Goal: Use online tool/utility: Utilize a website feature to perform a specific function

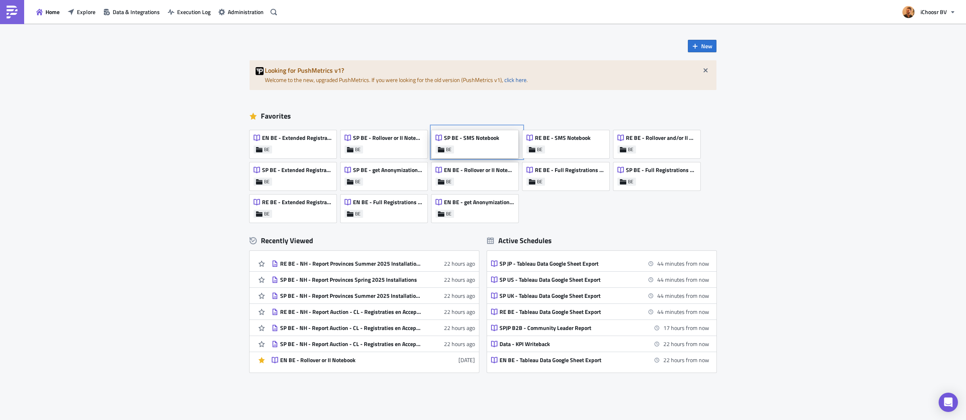
click at [470, 141] on span "SP BE - SMS Notebook" at bounding box center [471, 137] width 55 height 7
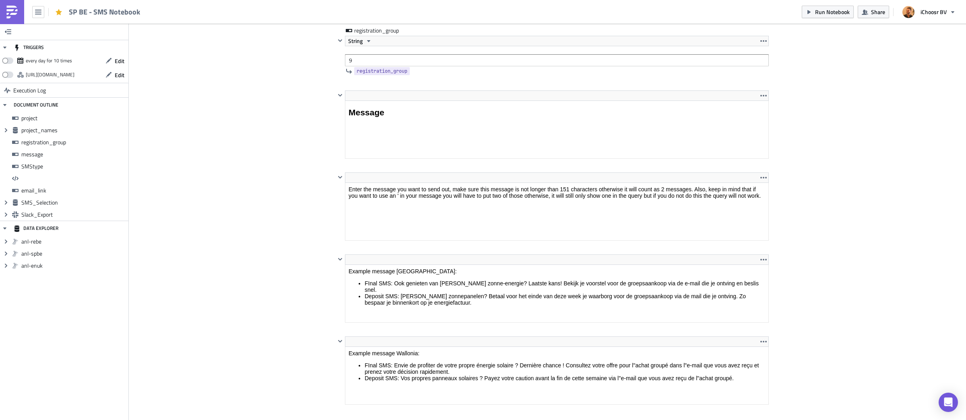
scroll to position [1038, 0]
click at [370, 65] on input "9" at bounding box center [557, 62] width 424 height 12
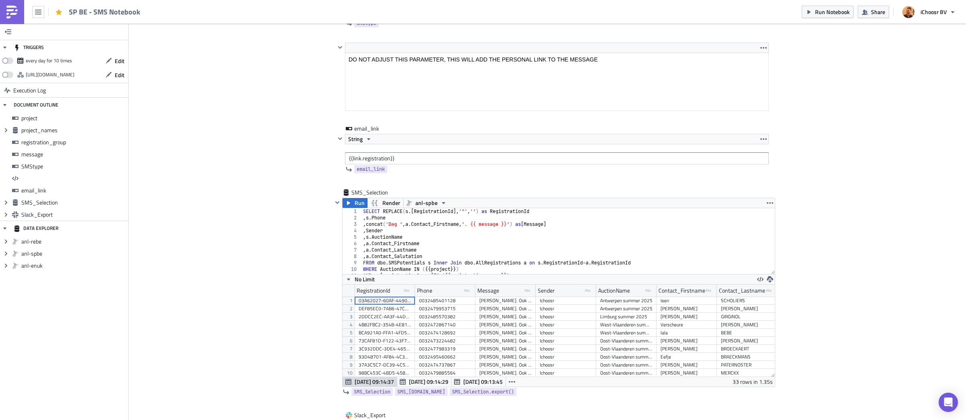
scroll to position [1724, 0]
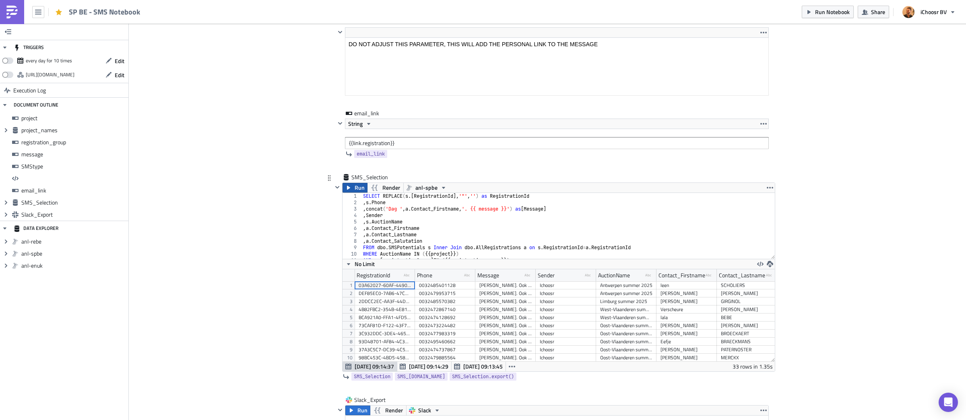
click at [349, 190] on icon "button" at bounding box center [348, 188] width 3 height 4
drag, startPoint x: 818, startPoint y: 5, endPoint x: 822, endPoint y: 10, distance: 6.3
click at [819, 6] on button "Run Notebook" at bounding box center [827, 12] width 52 height 12
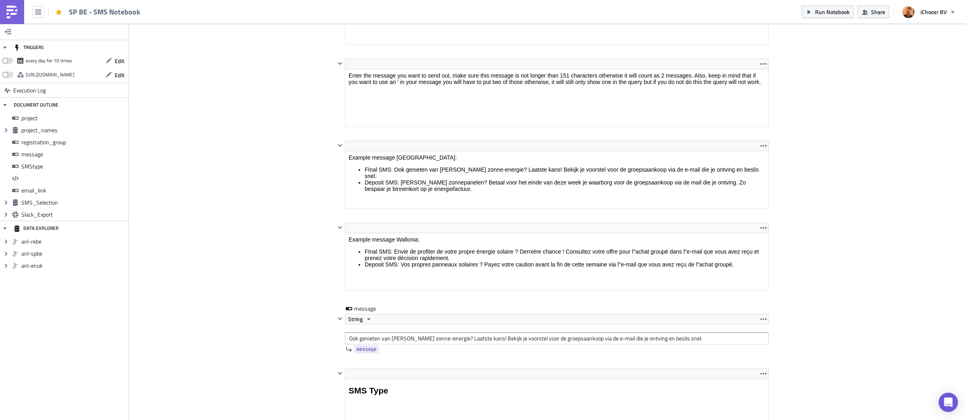
scroll to position [930, 0]
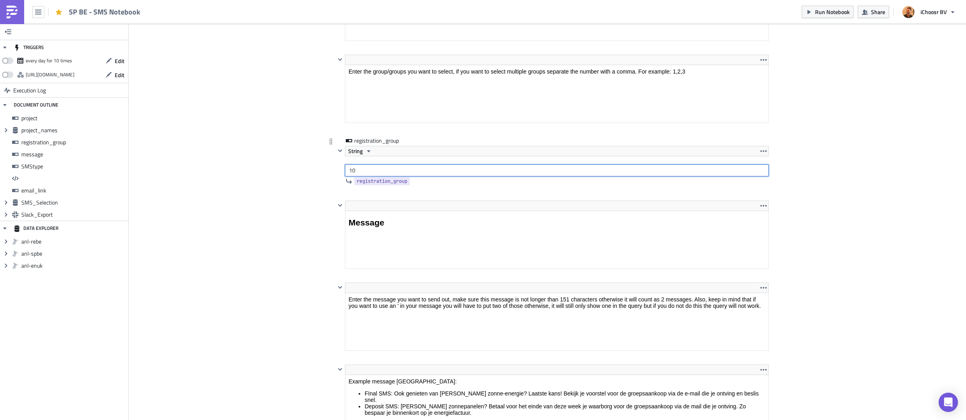
click at [365, 169] on input "10" at bounding box center [557, 171] width 424 height 12
type input "1"
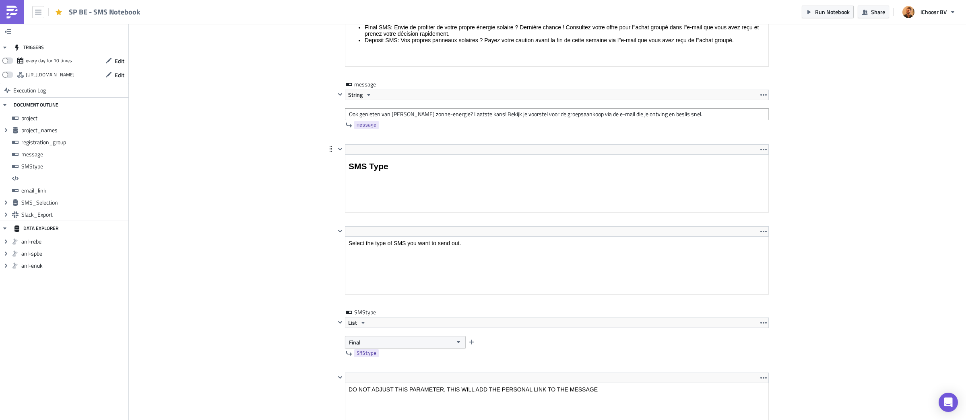
scroll to position [1375, 0]
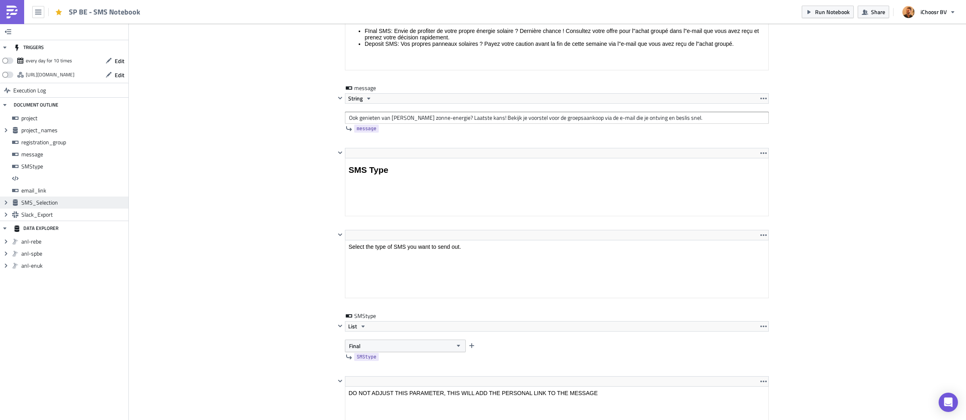
type input "9"
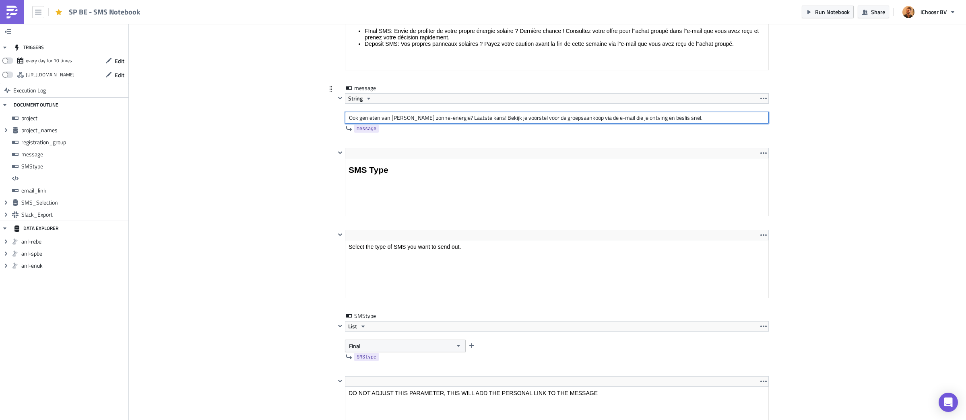
click at [447, 123] on input "Ook genieten van [PERSON_NAME] zonne-energie? Laatste kans! Bekijk je voorstel …" at bounding box center [557, 118] width 424 height 12
paste input "[PERSON_NAME] zonnepanelen? Betaal voor het einde van deze week je waarborg voo…"
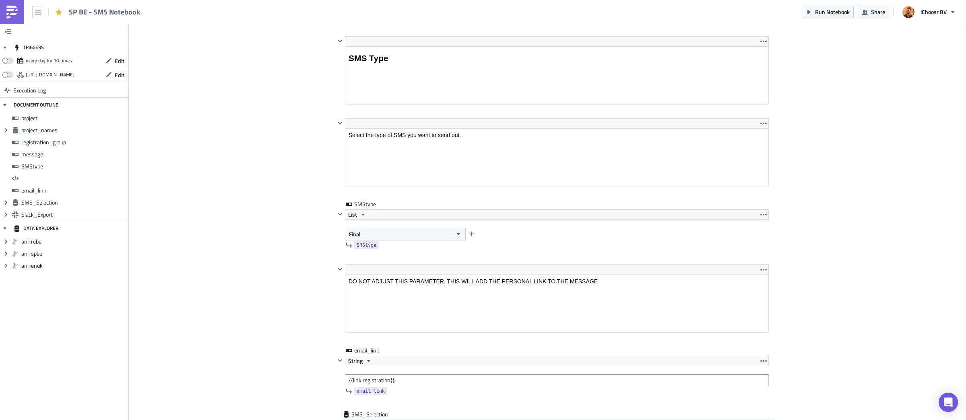
scroll to position [1576, 0]
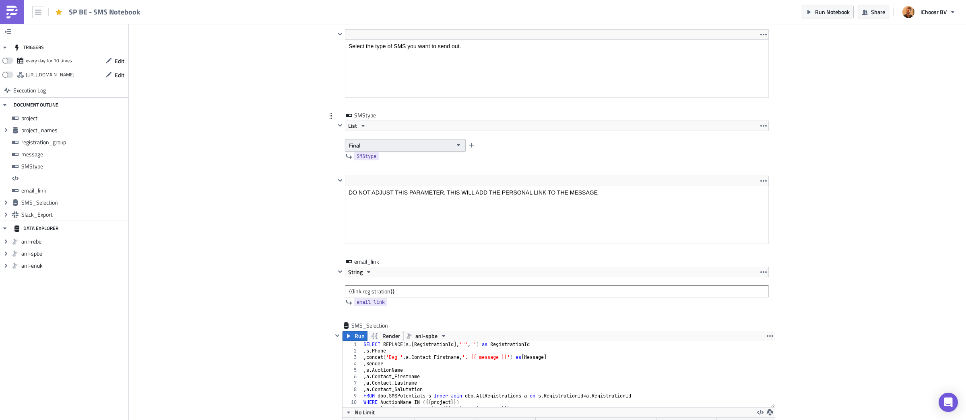
type input "[PERSON_NAME] zonnepanelen? Betaal voor het einde van deze week je waarborg voo…"
click at [388, 144] on button "Final" at bounding box center [405, 145] width 121 height 12
drag, startPoint x: 380, startPoint y: 171, endPoint x: 367, endPoint y: 185, distance: 19.1
click at [380, 172] on div "Accepted deposit not paid" at bounding box center [383, 175] width 67 height 8
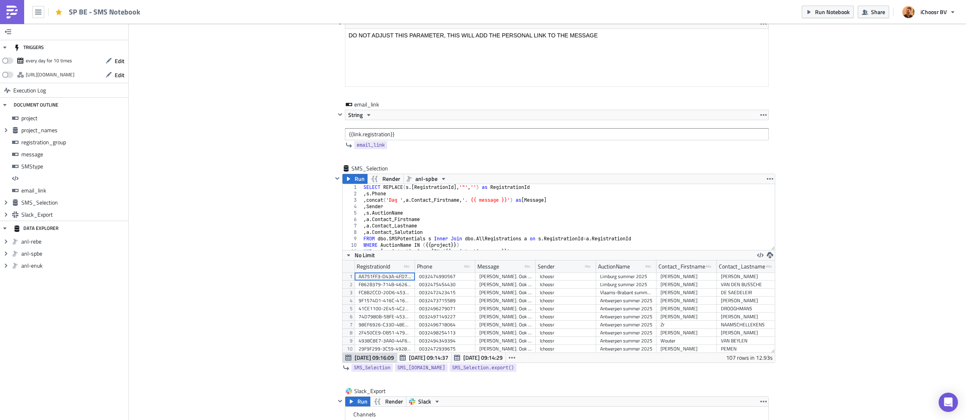
scroll to position [1734, 0]
click at [352, 183] on button "Run" at bounding box center [354, 178] width 25 height 10
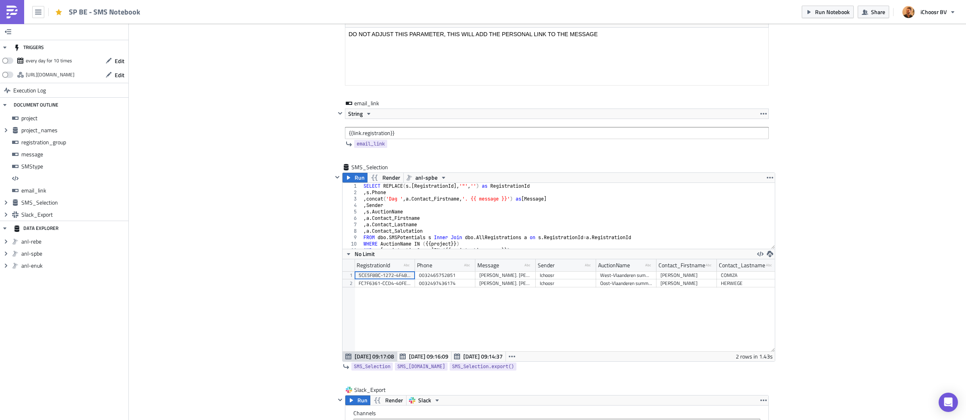
scroll to position [92, 432]
click at [820, 12] on span "Run Notebook" at bounding box center [832, 12] width 35 height 8
click at [39, 12] on icon "button" at bounding box center [38, 12] width 6 height 6
click at [49, 44] on div "Home" at bounding box center [73, 44] width 54 height 8
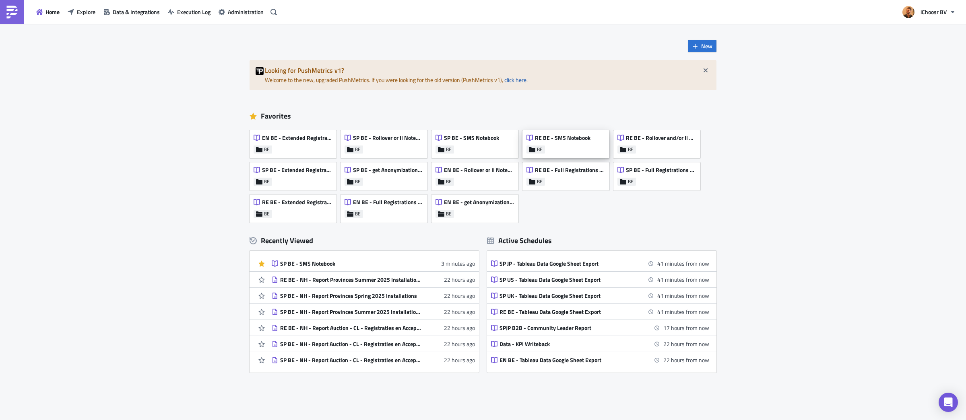
click at [546, 148] on div "RE BE - SMS Notebook BE" at bounding box center [565, 144] width 87 height 28
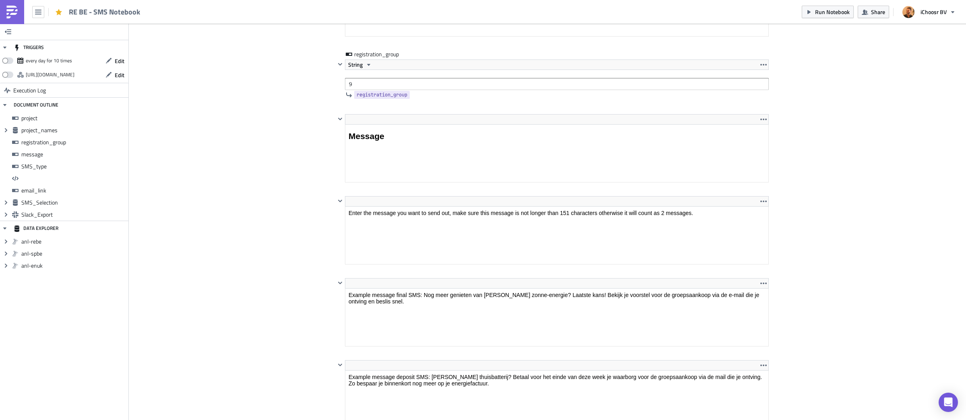
scroll to position [1024, 0]
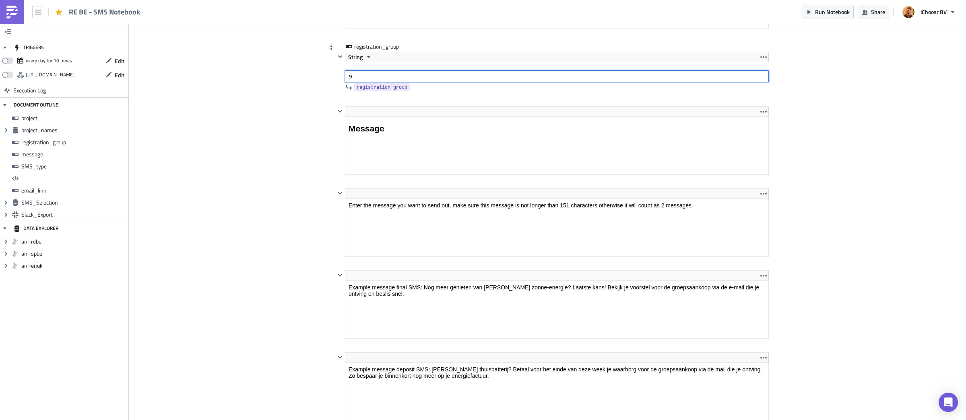
click at [369, 76] on input "9" at bounding box center [557, 76] width 424 height 12
click at [294, 175] on div "Cover Image BE Execution Log RE BE - SMS Notebook <p>Adjust the parameters for …" at bounding box center [547, 282] width 837 height 2564
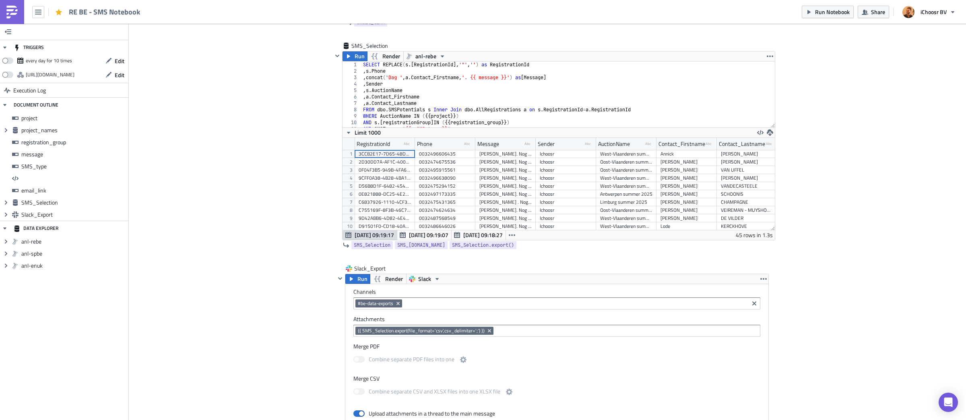
scroll to position [1873, 0]
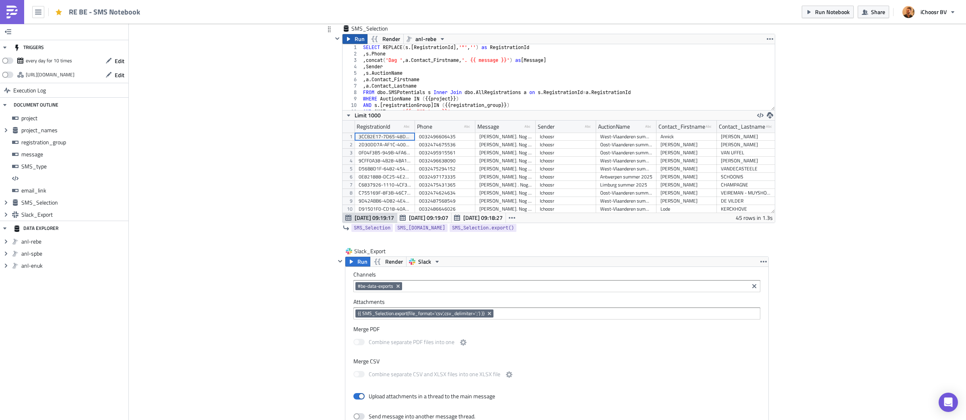
click at [356, 44] on span "Run" at bounding box center [359, 39] width 10 height 10
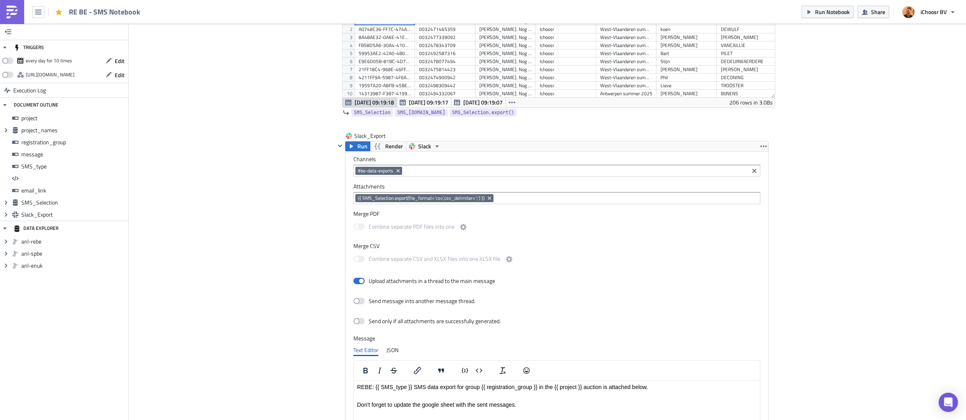
scroll to position [1738, 0]
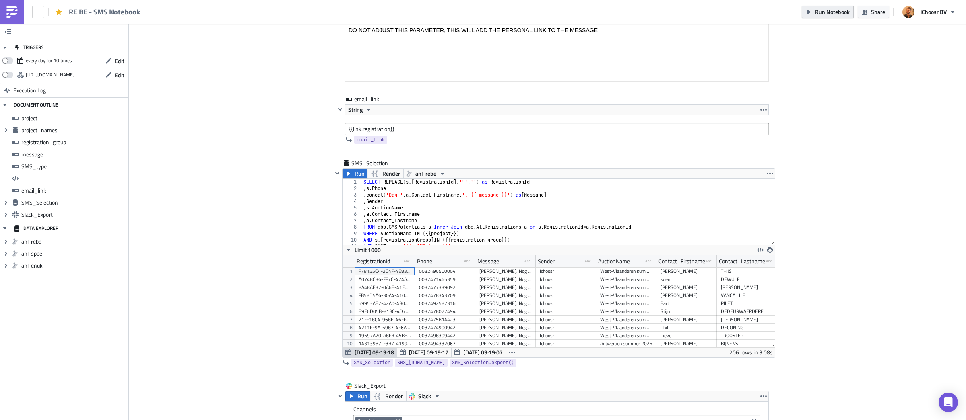
click at [826, 11] on span "Run Notebook" at bounding box center [832, 12] width 35 height 8
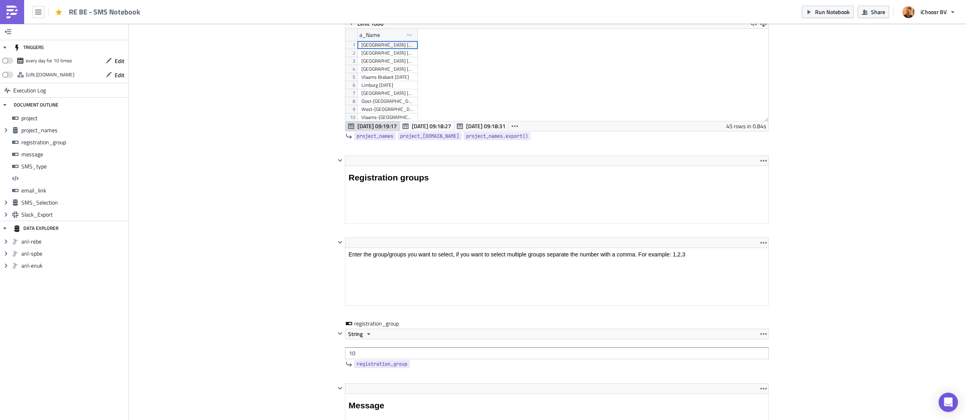
scroll to position [882, 0]
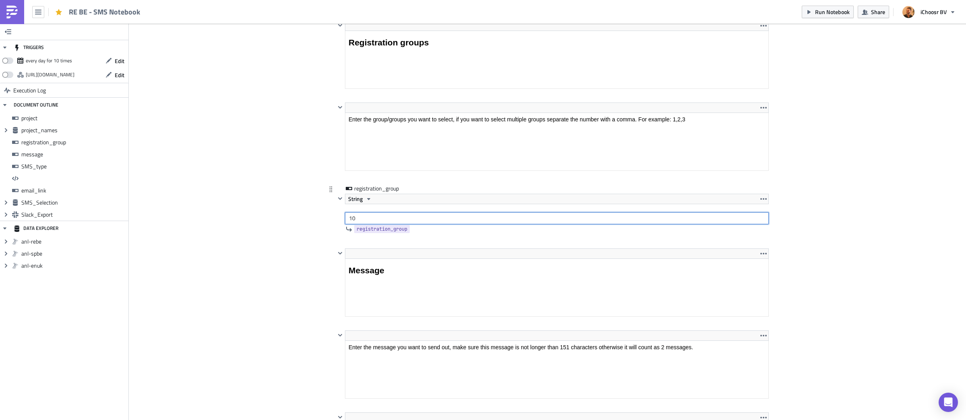
click at [378, 221] on input "10" at bounding box center [557, 218] width 424 height 12
type input "1"
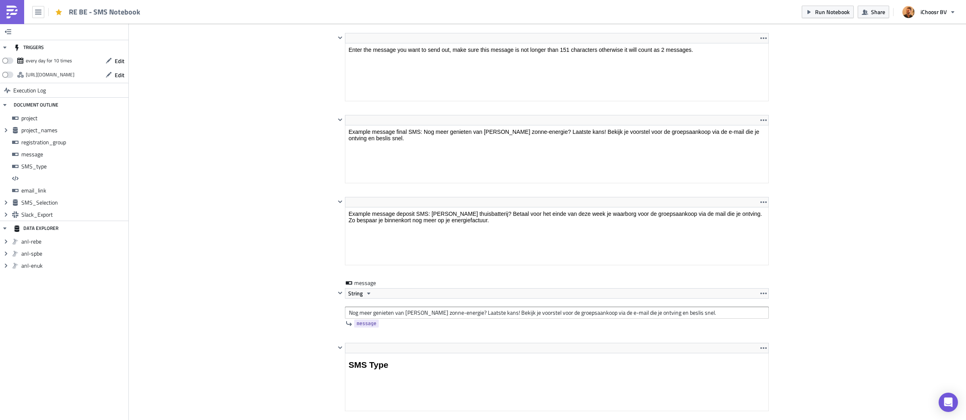
scroll to position [1290, 0]
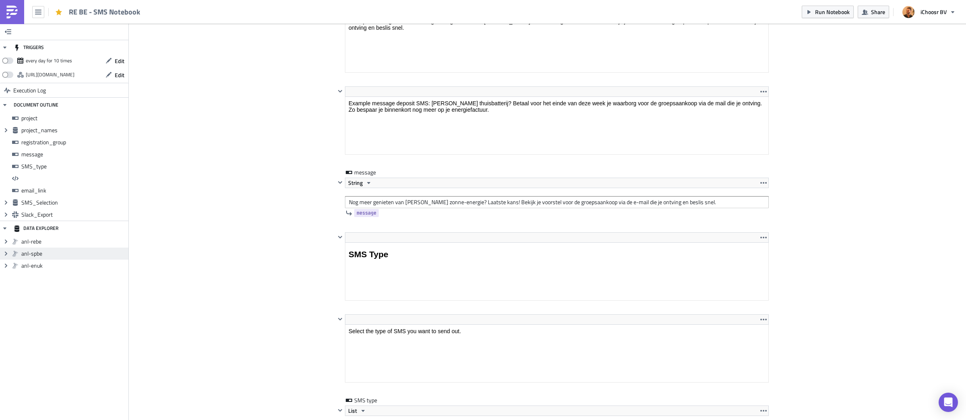
type input "9"
click at [460, 206] on input "Nog meer genieten van je eigen zonne-energie? Laatste kans! Bekijk je voorstel …" at bounding box center [557, 202] width 424 height 12
paste input "Je eigen thuisbatterij? Betaal voor het einde van deze week je waarborg voor de…"
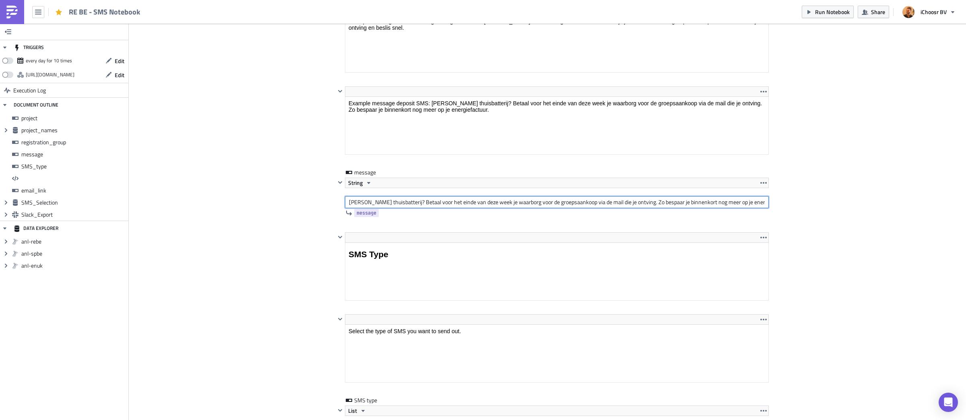
scroll to position [0, 1]
type input "Je eigen thuisbatterij? Betaal voor het einde van deze week je waarborg voor de…"
click at [244, 208] on div "Cover Image BE Execution Log RE BE - SMS Notebook <p>Adjust the parameters for …" at bounding box center [547, 15] width 837 height 2564
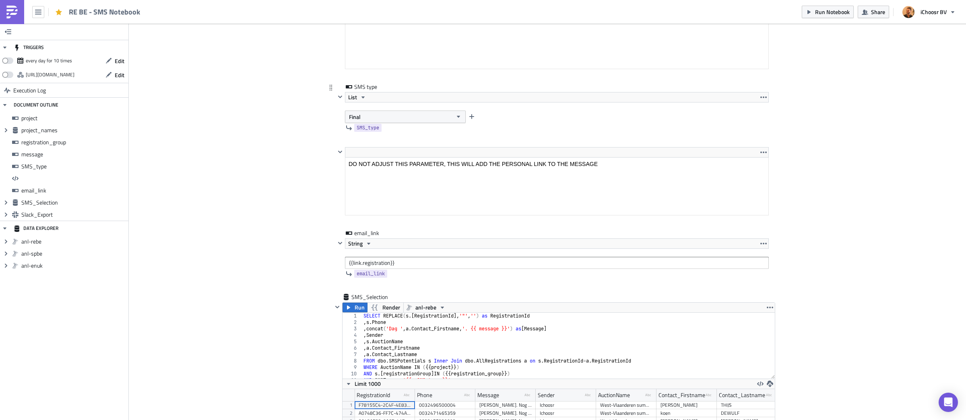
scroll to position [1608, 0]
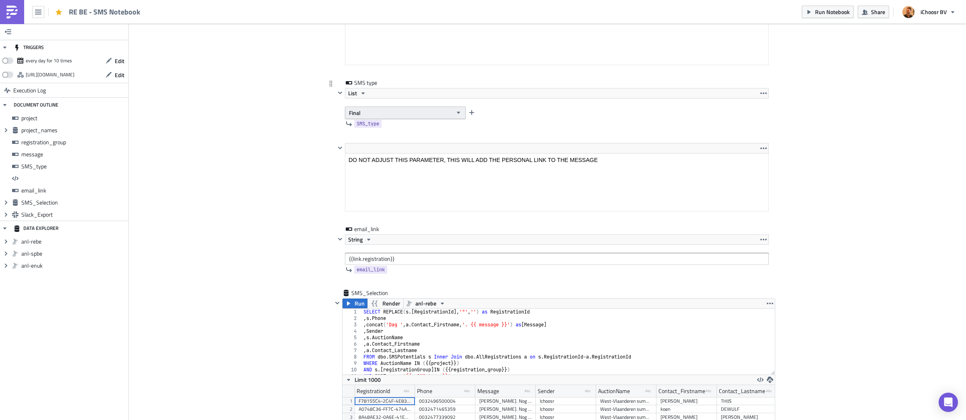
click at [411, 119] on button "Final" at bounding box center [405, 113] width 121 height 12
click at [396, 142] on div "Accepted Deposit NotPaid" at bounding box center [383, 142] width 67 height 8
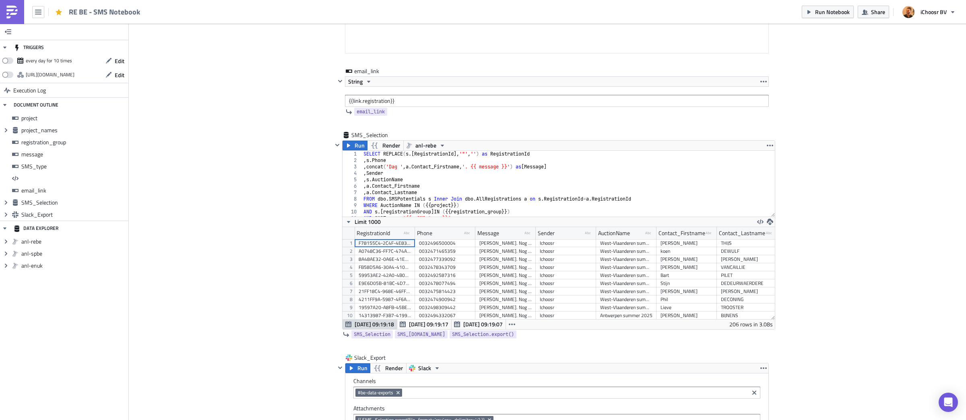
scroll to position [1823, 0]
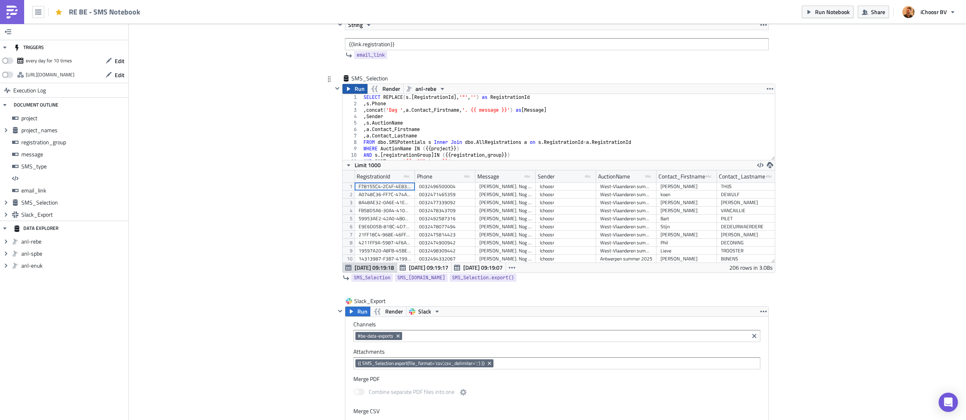
click at [358, 94] on span "Run" at bounding box center [359, 89] width 10 height 10
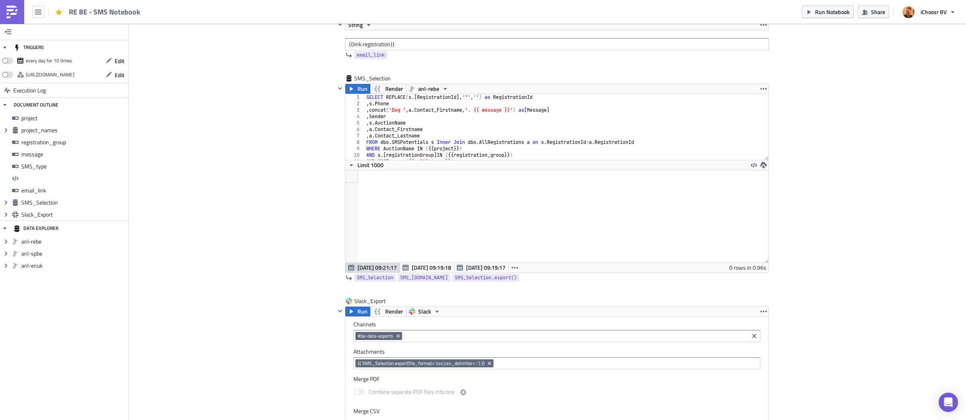
scroll to position [92, 422]
click at [823, 13] on span "Run Notebook" at bounding box center [832, 12] width 35 height 8
drag, startPoint x: 36, startPoint y: 14, endPoint x: 35, endPoint y: 19, distance: 5.2
click at [36, 14] on icon "button" at bounding box center [38, 12] width 6 height 6
click at [47, 44] on div "Home" at bounding box center [73, 44] width 54 height 8
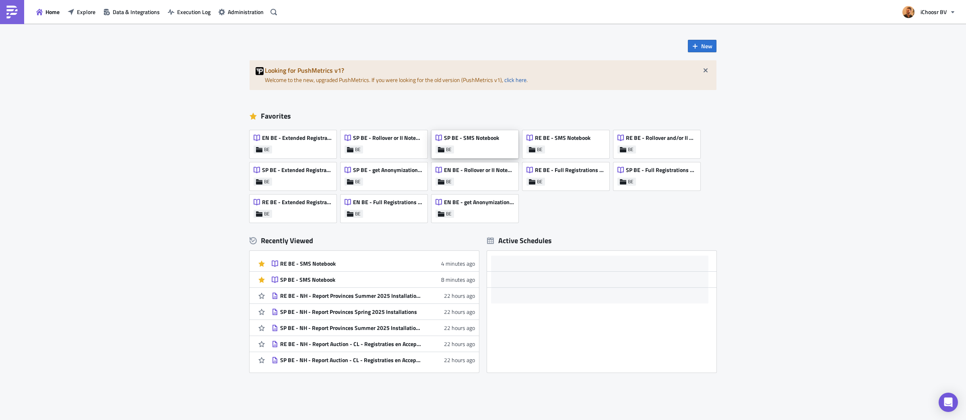
click at [458, 141] on span "SP BE - SMS Notebook" at bounding box center [471, 137] width 55 height 7
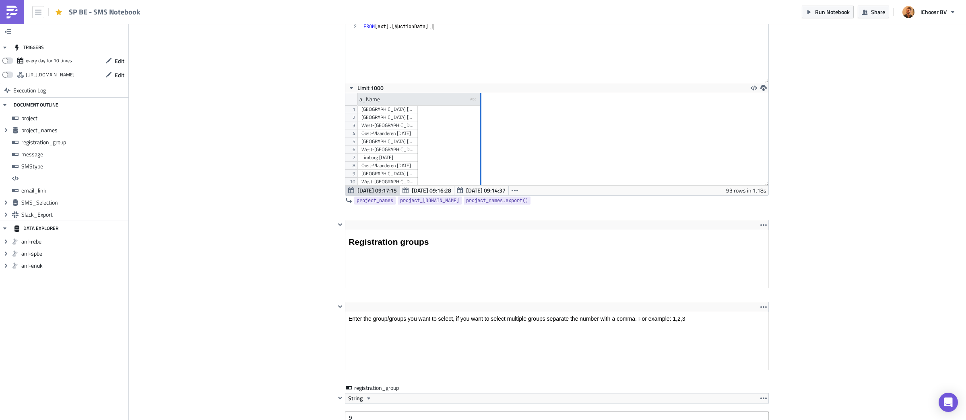
drag, startPoint x: 416, startPoint y: 99, endPoint x: 480, endPoint y: 102, distance: 63.6
click at [480, 102] on div at bounding box center [480, 99] width 1 height 12
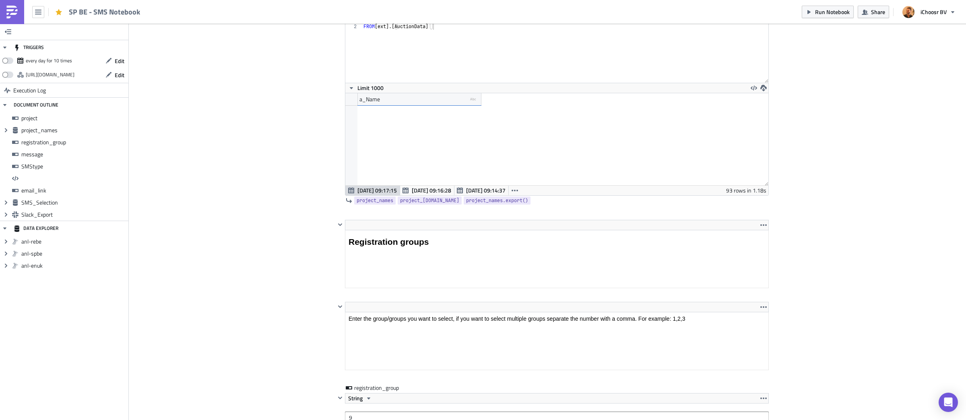
scroll to position [510, 0]
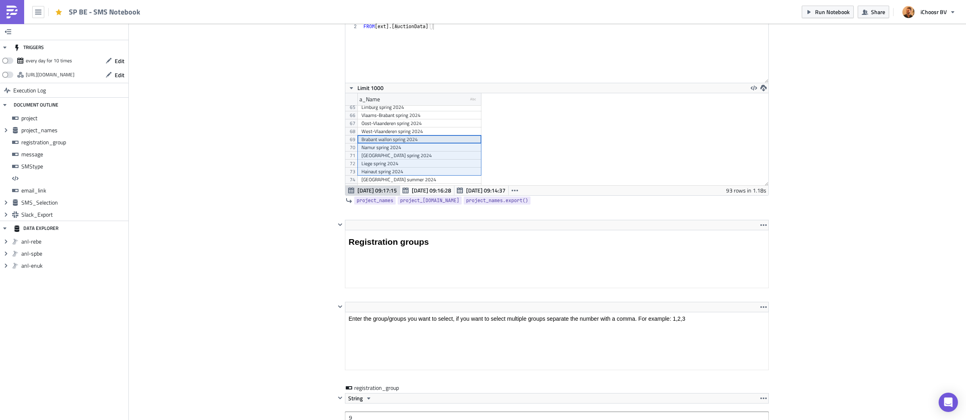
drag, startPoint x: 410, startPoint y: 141, endPoint x: 408, endPoint y: 171, distance: 29.4
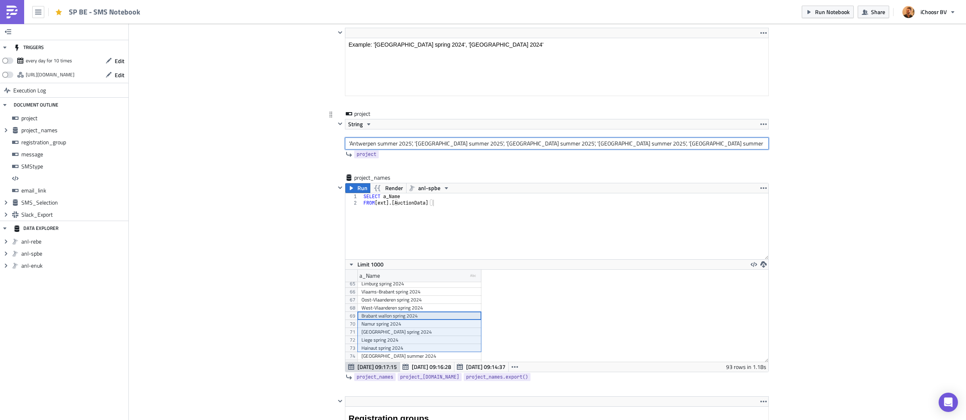
click at [386, 145] on input "'Antwerpen summer 2025', '[GEOGRAPHIC_DATA] summer 2025', '[GEOGRAPHIC_DATA] su…" at bounding box center [557, 144] width 424 height 12
paste input "Brabant wallon spring 2024 Namur spring 2024 Luxembourg spring 2024 Liege sprin…"
click at [348, 145] on input "Brabant wallon spring 2024 Namur spring 2024 Luxembourg spring 2024 Liege sprin…" at bounding box center [557, 144] width 424 height 12
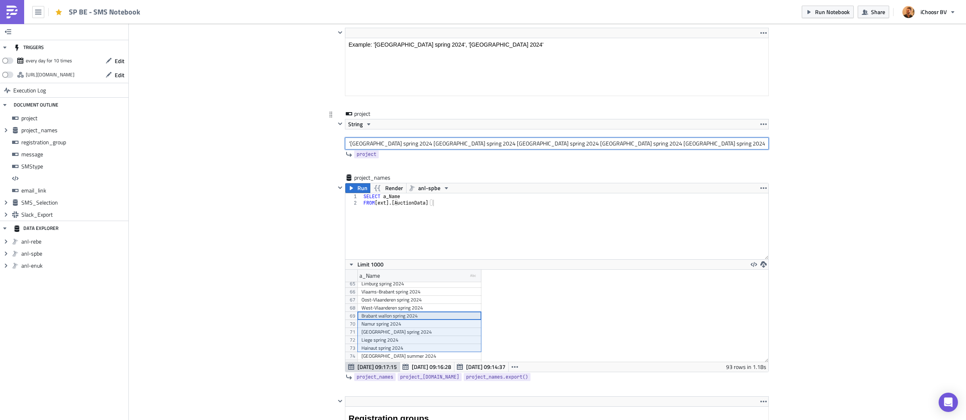
click at [415, 144] on input "'Brabant wallon spring 2024 Namur spring 2024 Luxembourg spring 2024 Liege spri…" at bounding box center [557, 144] width 424 height 12
click at [465, 144] on input "'Brabant wallon spring 2025', 'Namur spring 2024 Luxembourg spring 2024 Liege s…" at bounding box center [557, 144] width 424 height 12
click at [469, 143] on input "'Brabant wallon spring 2025', 'Namur spring 2025', Luxembourg spring 2024 Liege…" at bounding box center [557, 144] width 424 height 12
click at [528, 145] on input "'Brabant wallon spring 2025', 'Namur spring 2025', 'Luxembourg spring 2024 Lieg…" at bounding box center [557, 144] width 424 height 12
click at [575, 144] on input "'Brabant wallon spring 2025', 'Namur spring 2025', 'Luxembourg spring 2025', 'L…" at bounding box center [557, 144] width 424 height 12
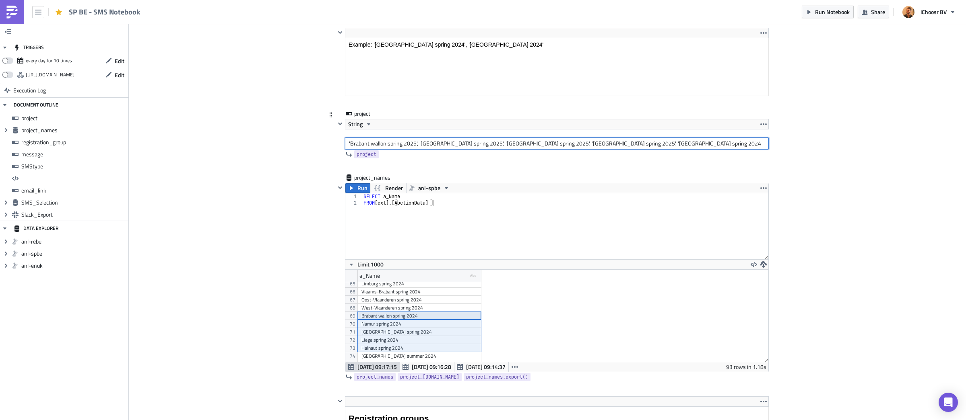
click at [638, 145] on input "'Brabant wallon spring 2025', 'Namur spring 2025', 'Luxembourg spring 2025', 'L…" at bounding box center [557, 144] width 424 height 12
type input "'Brabant wallon spring 2025', 'Namur spring 2025', 'Luxembourg spring 2025', 'L…"
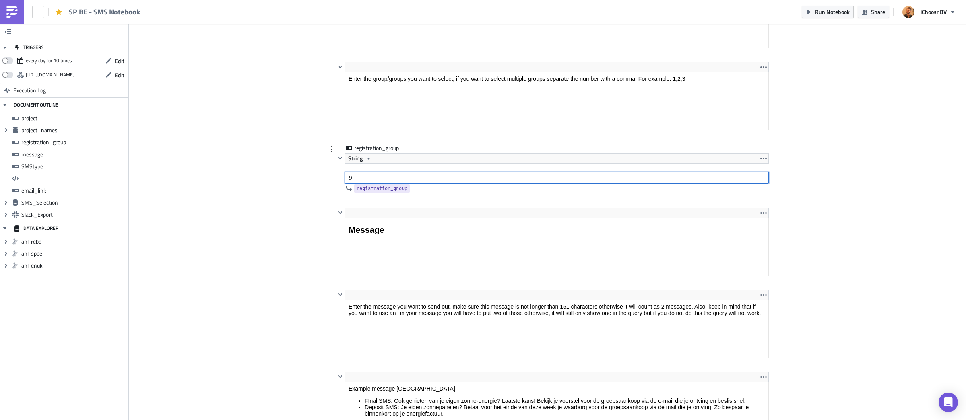
click at [364, 179] on input "9" at bounding box center [557, 178] width 424 height 12
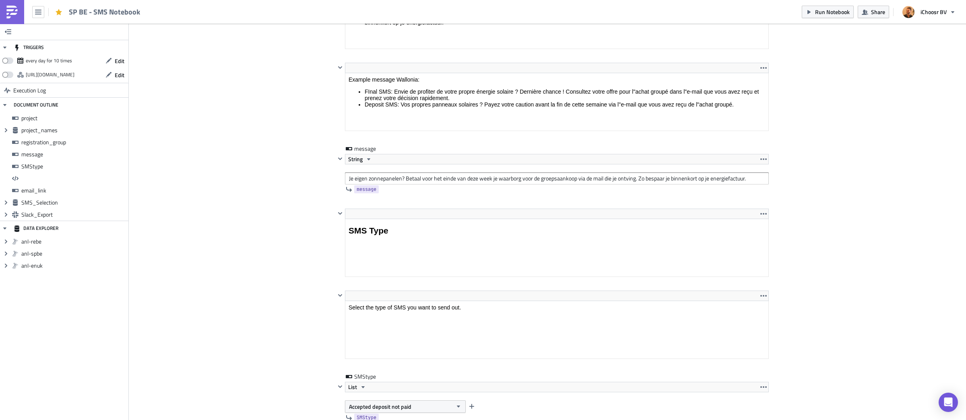
type input "11"
click at [401, 178] on input "[PERSON_NAME] zonnepanelen? Betaal voor het einde van deze week je waarborg voo…" at bounding box center [557, 179] width 424 height 12
paste input "Vos propres panneaux solaires ? Payez votre caution avant la fin de cette semai…"
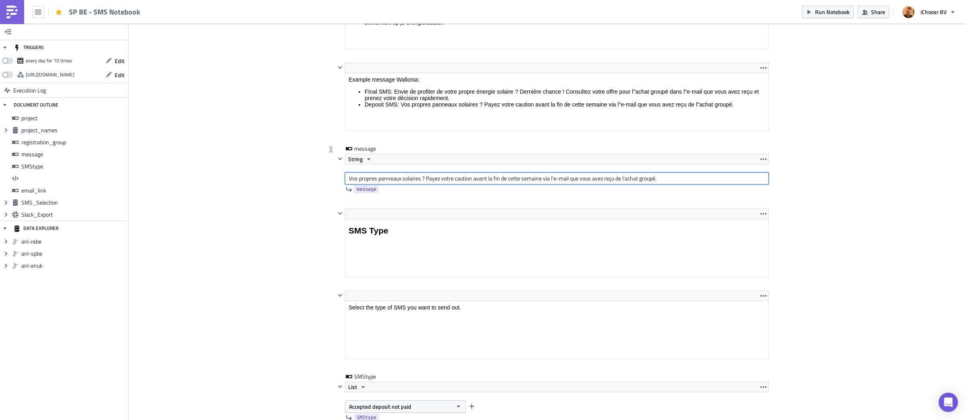
click at [554, 181] on input "Vos propres panneaux solaires ? Payez votre caution avant la fin de cette semai…" at bounding box center [557, 179] width 424 height 12
click at [626, 181] on input "Vos propres panneaux solaires ? Payez votre caution avant la fin de cette semai…" at bounding box center [557, 179] width 424 height 12
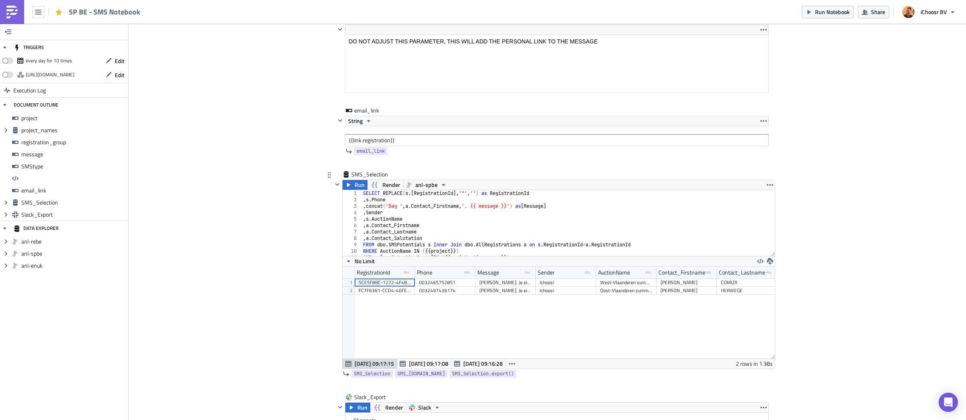
scroll to position [1730, 0]
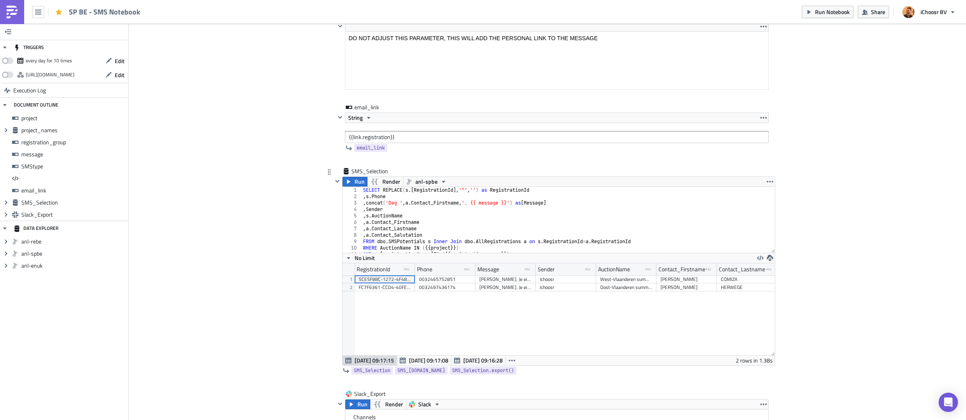
type input "Vos propres panneaux solaires ? Payez votre caution avant la fin de cette semai…"
click at [404, 208] on div "SELECT REPLACE ( s .[ RegistrationId ], '"' , '' ) as RegistrationId , s . Phon…" at bounding box center [567, 226] width 413 height 79
type textarea ",concat('Bonjour ',a.Contact_Firstname,'. {{ message }}') as [Message]"
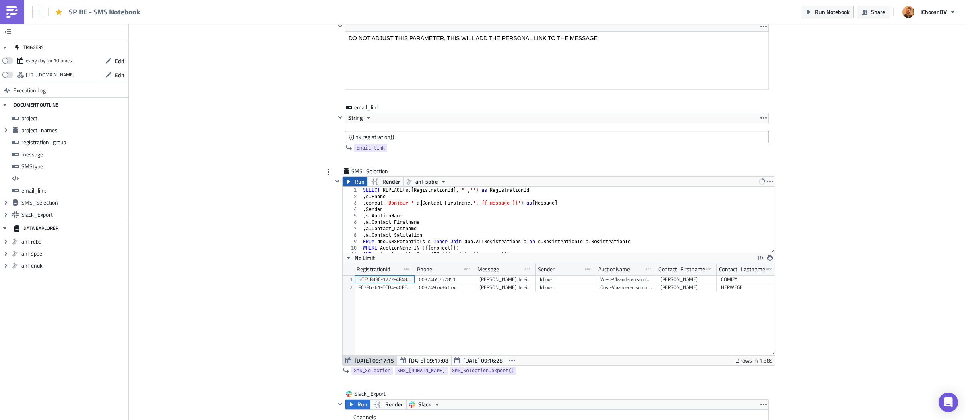
click at [359, 187] on span "Run" at bounding box center [359, 182] width 10 height 10
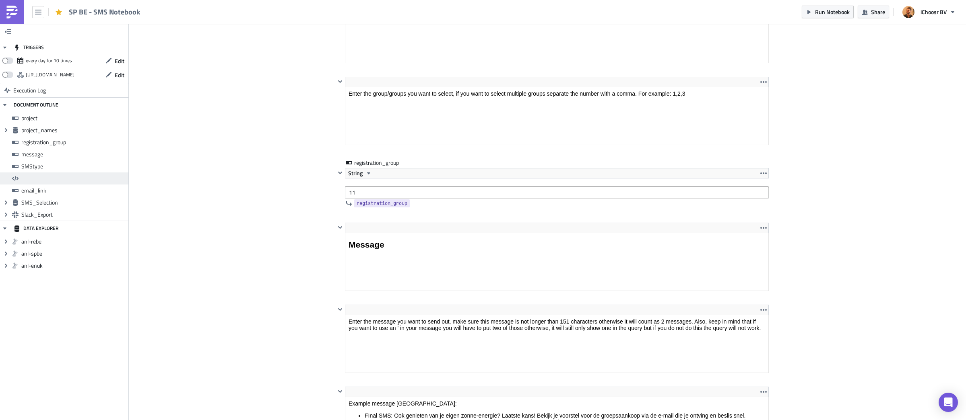
scroll to position [957, 0]
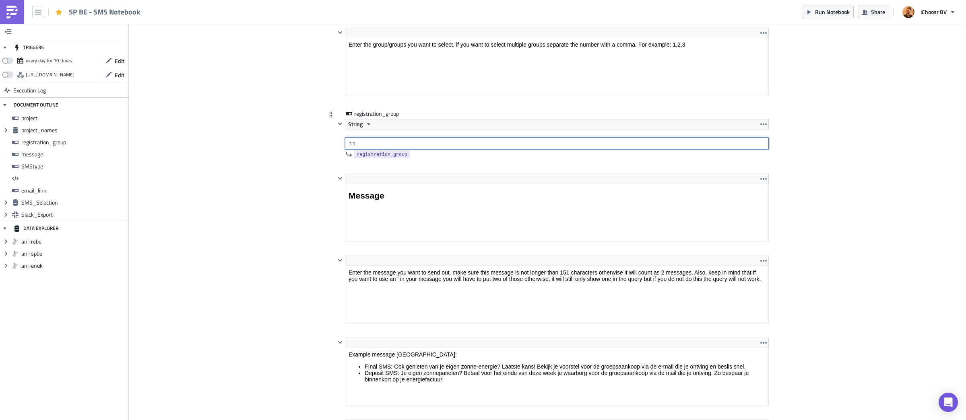
click at [364, 145] on input "11" at bounding box center [557, 144] width 424 height 12
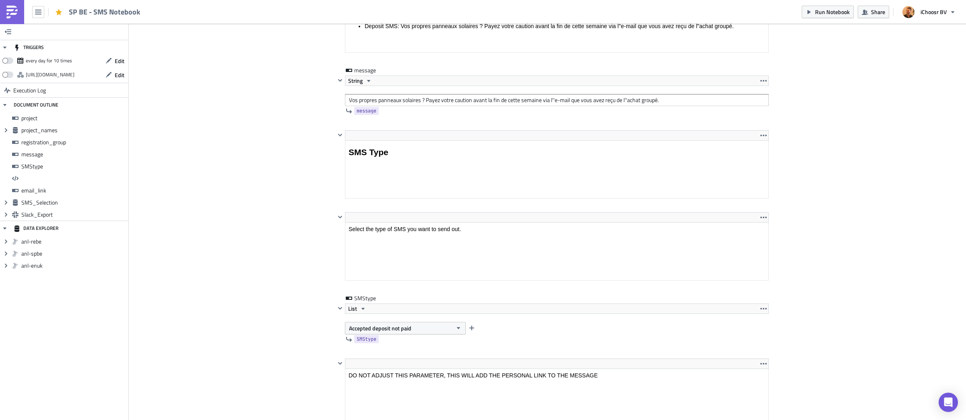
scroll to position [1366, 0]
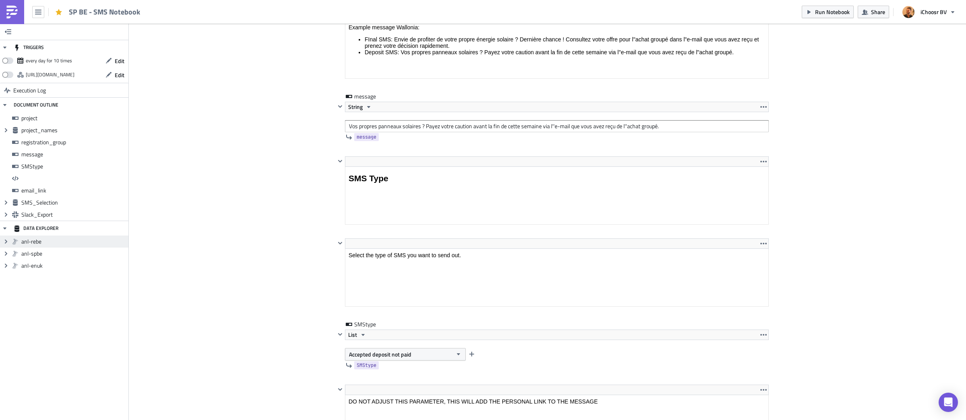
type input "12"
click at [476, 124] on input "Vos propres panneaux solaires ? Payez votre caution avant la fin de cette semai…" at bounding box center [557, 126] width 424 height 12
paste input "Envie de profiter de votre propre énergie solaire ? Dernière chance ! Consultez…"
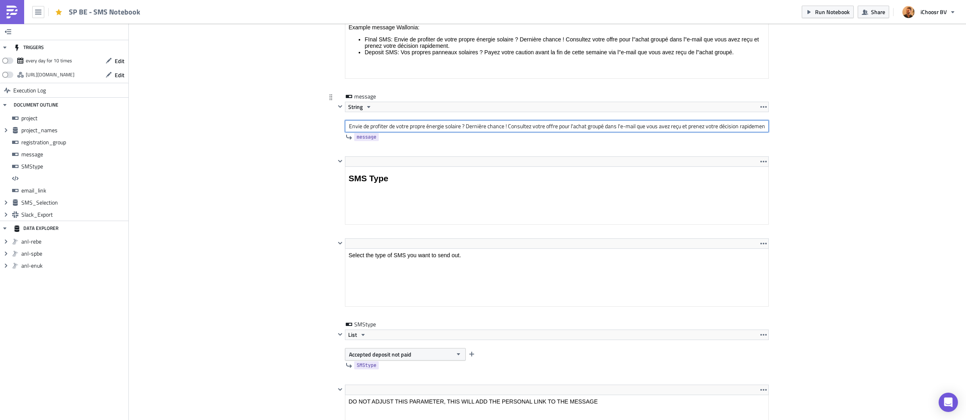
scroll to position [0, 5]
click at [569, 129] on input "Envie de profiter de votre propre énergie solaire ? Dernière chance ! Consultez…" at bounding box center [557, 126] width 424 height 12
click at [616, 130] on input "Envie de profiter de votre propre énergie solaire ? Dernière chance ! Consultez…" at bounding box center [557, 126] width 424 height 12
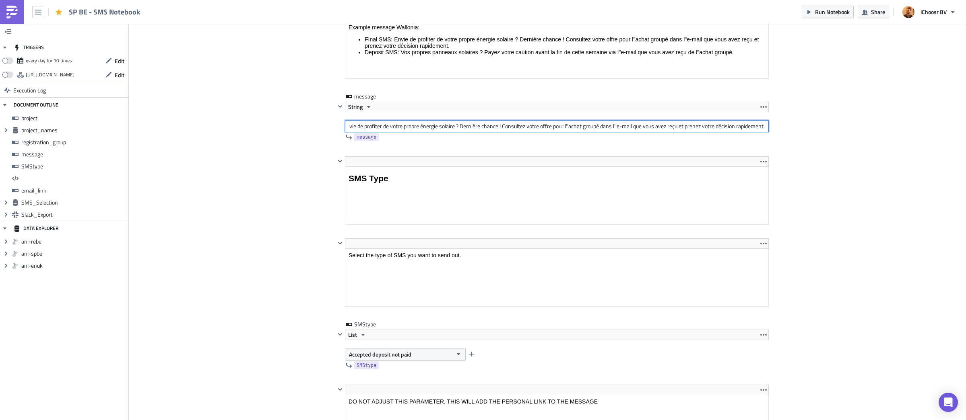
type input "Envie de profiter de votre propre énergie solaire ? Dernière chance ! Consultez…"
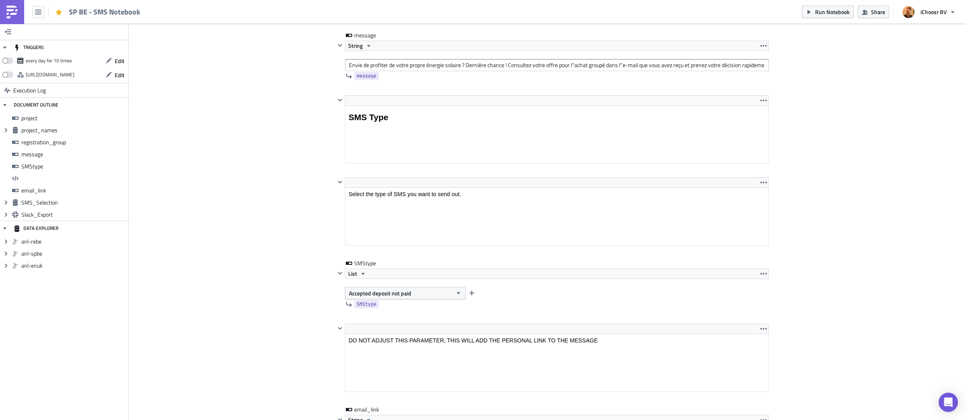
scroll to position [1508, 0]
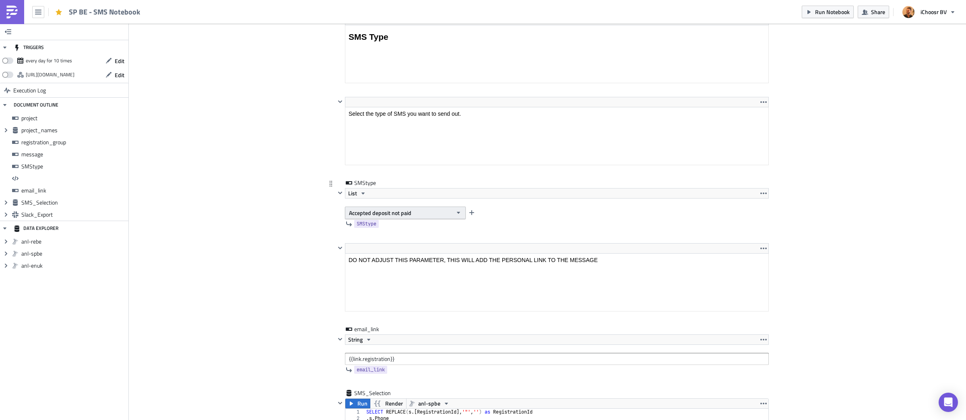
click at [428, 219] on button "Accepted deposit not paid" at bounding box center [405, 213] width 121 height 12
click at [405, 234] on div "Final" at bounding box center [384, 231] width 69 height 8
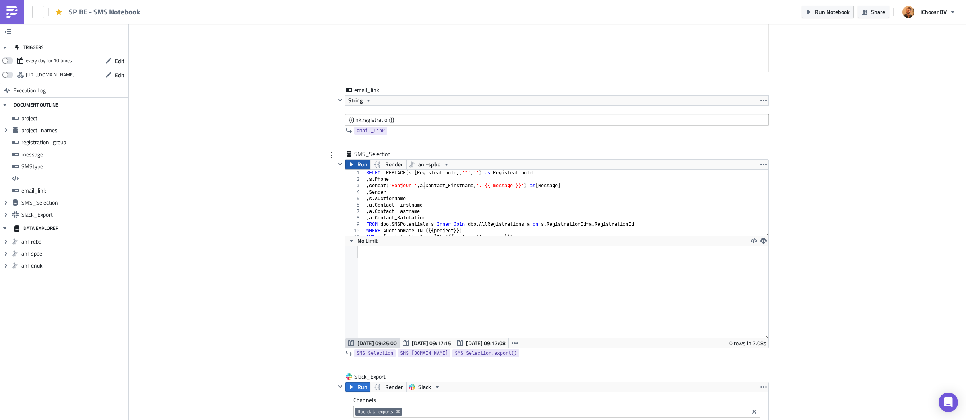
click at [365, 169] on span "Run" at bounding box center [362, 165] width 10 height 10
